Goal: Transaction & Acquisition: Download file/media

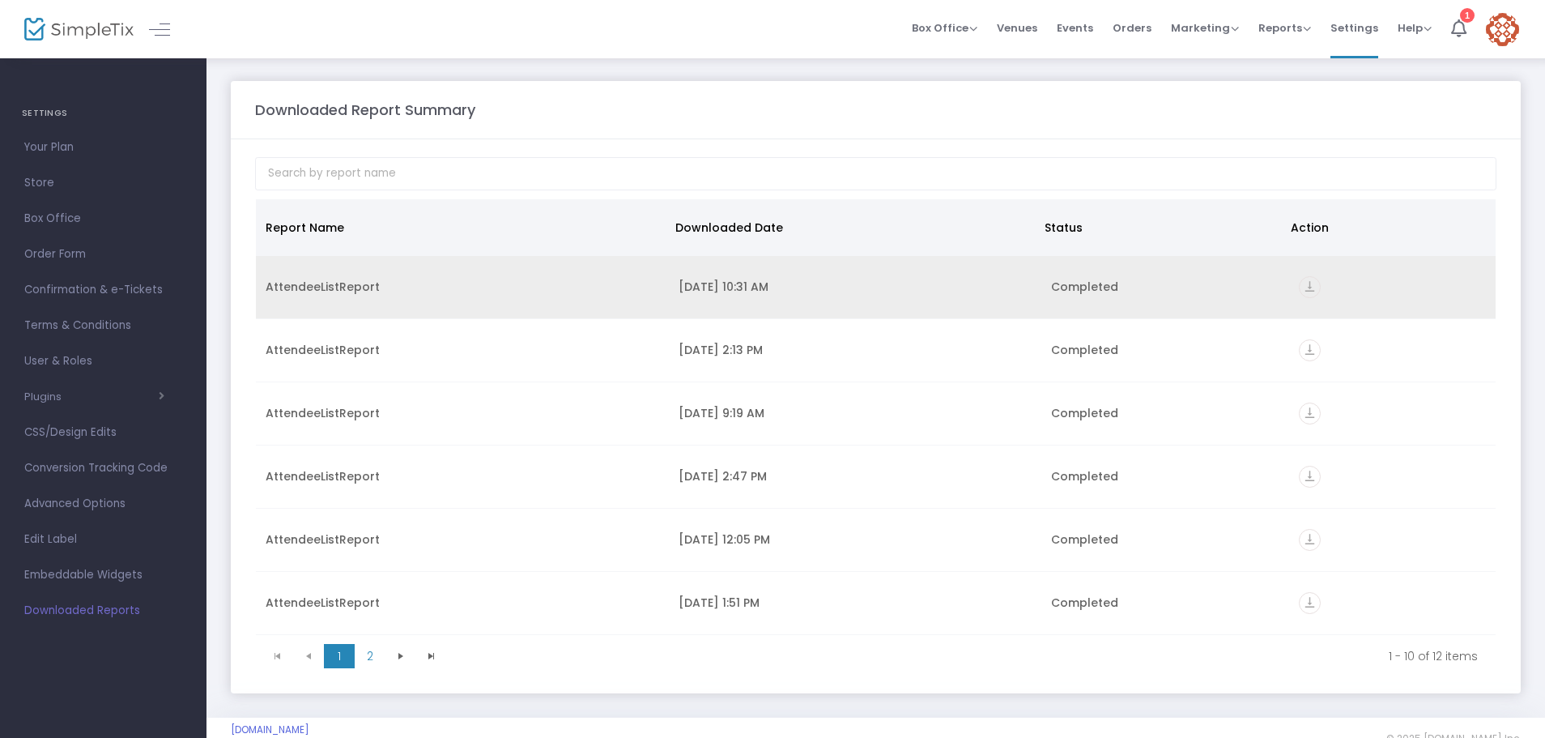
click at [1299, 285] on icon "vertical_align_bottom" at bounding box center [1310, 287] width 22 height 22
